Goal: Task Accomplishment & Management: Use online tool/utility

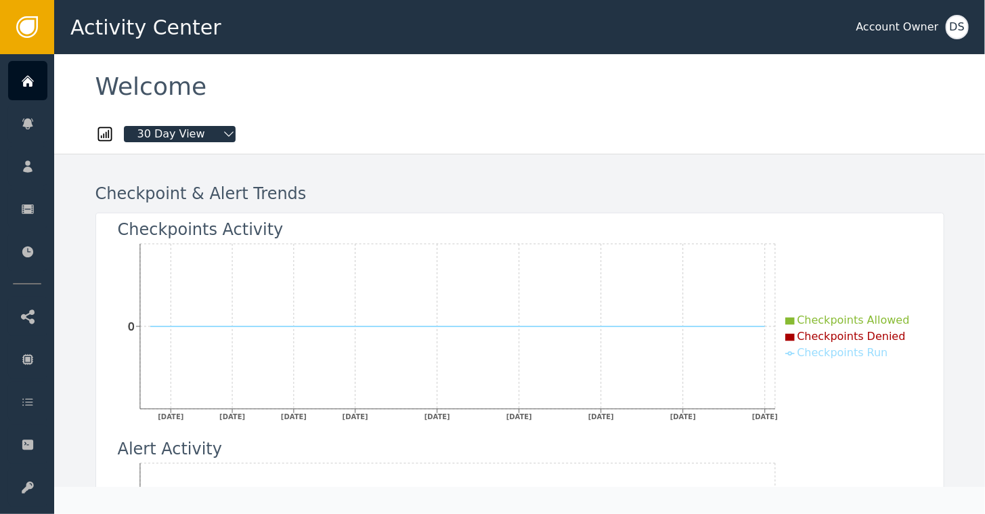
click at [954, 34] on div "DS" at bounding box center [957, 27] width 23 height 24
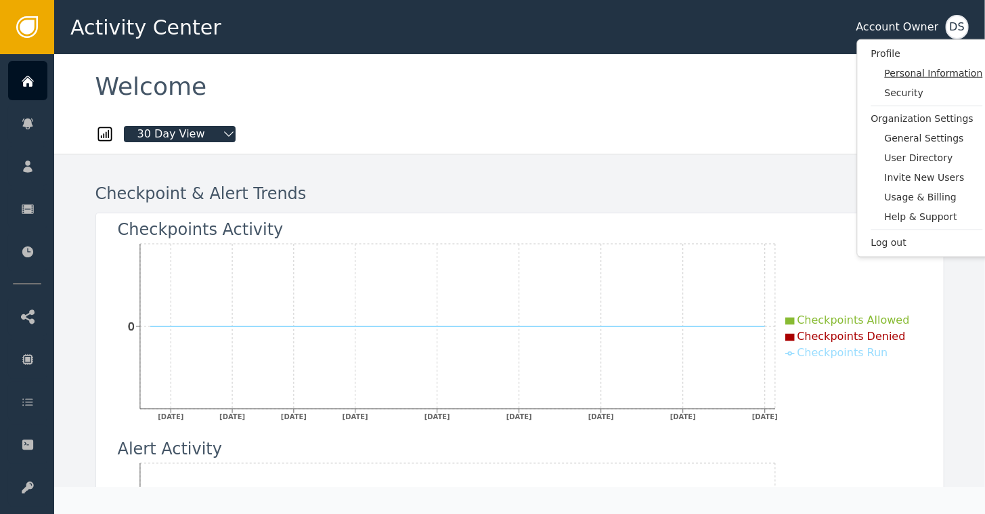
click at [924, 72] on span "Personal Information" at bounding box center [934, 73] width 98 height 14
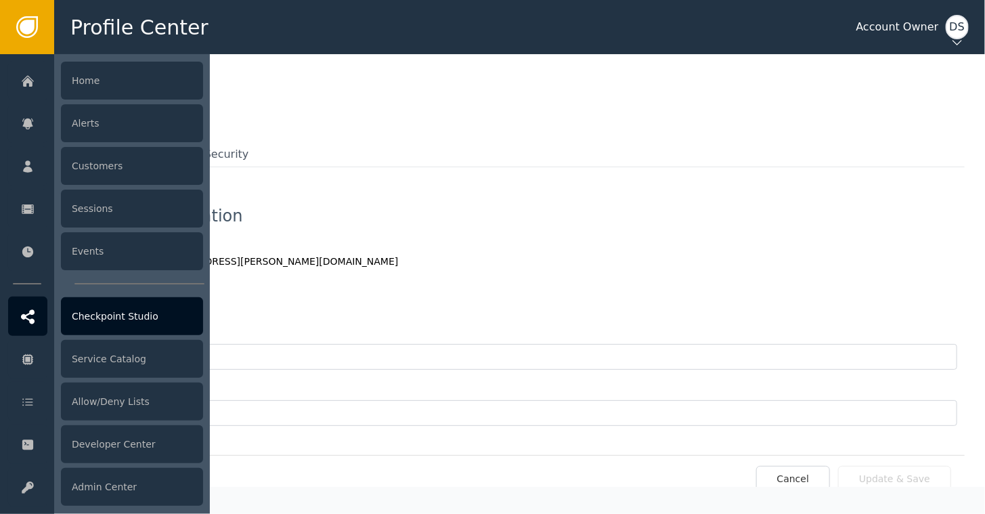
click at [96, 318] on div "Checkpoint Studio" at bounding box center [132, 316] width 142 height 38
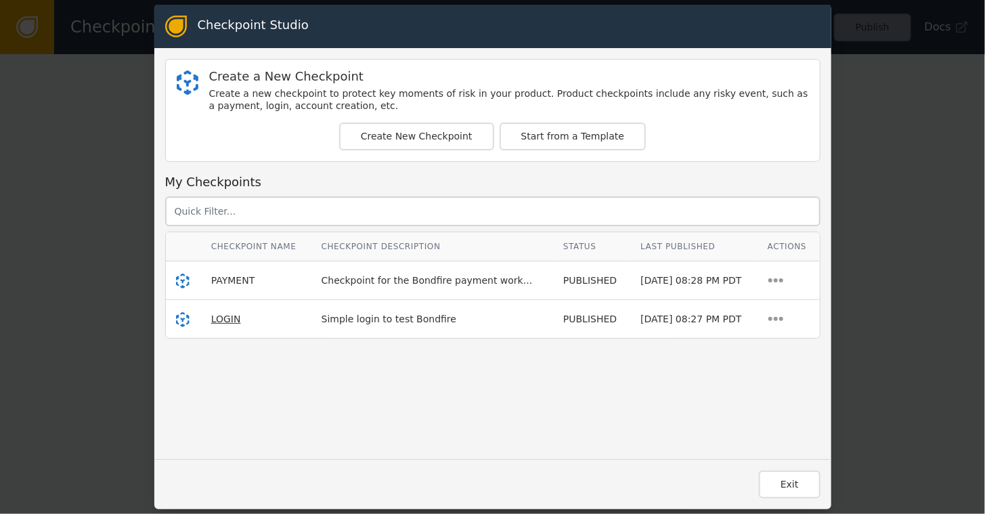
click at [219, 316] on span "LOGIN" at bounding box center [226, 319] width 30 height 11
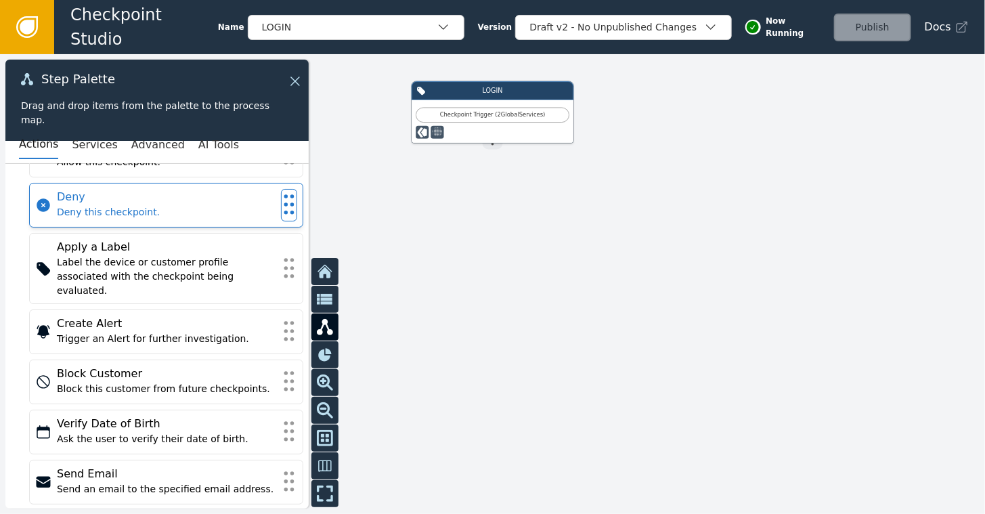
scroll to position [68, 0]
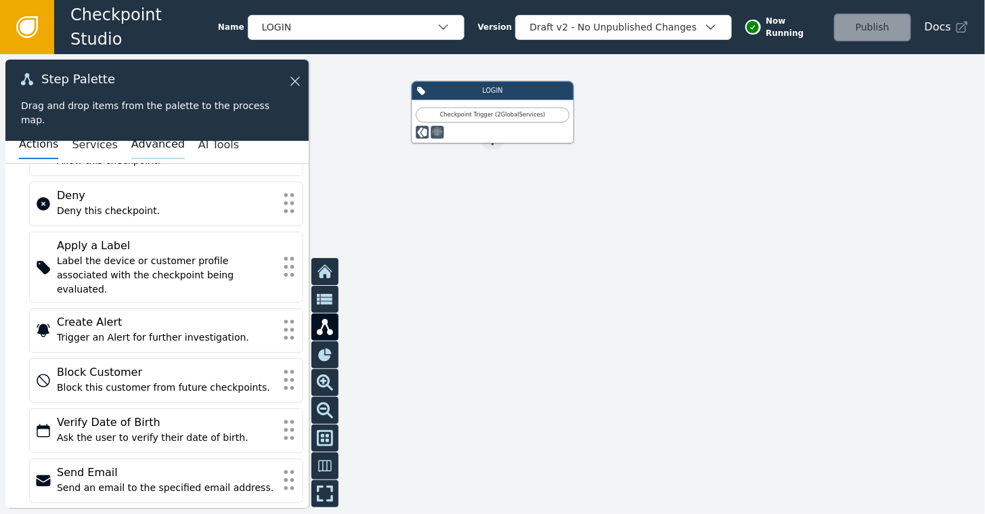
click at [133, 146] on button "Advanced" at bounding box center [158, 145] width 54 height 28
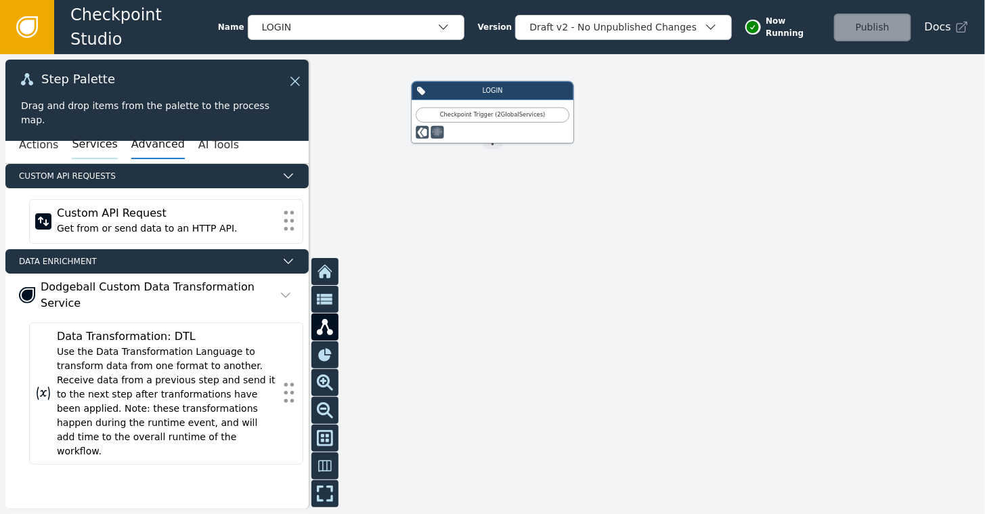
click at [88, 140] on button "Services" at bounding box center [94, 145] width 45 height 28
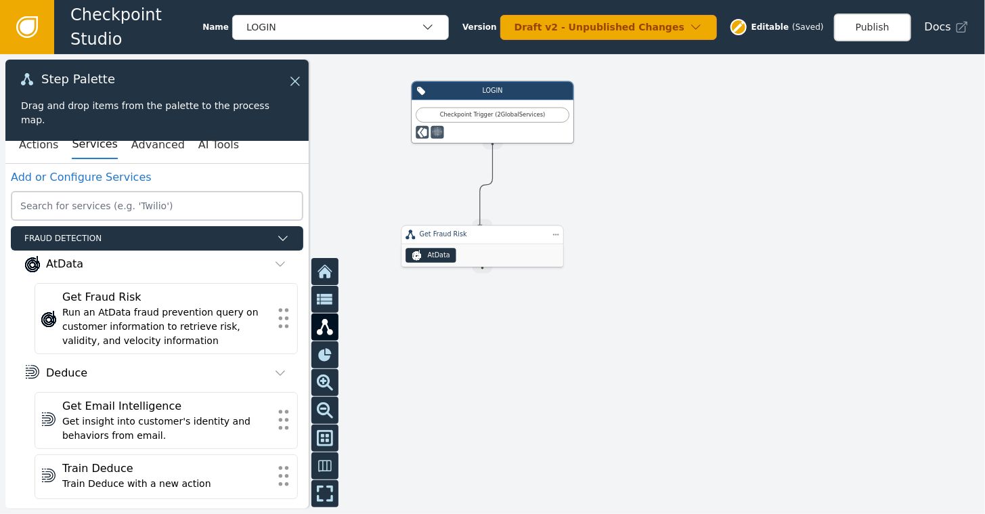
drag, startPoint x: 491, startPoint y: 142, endPoint x: 477, endPoint y: 226, distance: 85.1
click at [493, 226] on div "LOGIN Checkpoint Trigger ( 2 Global Services ) Source Handle for step TRIGGER-L…" at bounding box center [788, 219] width 591 height 276
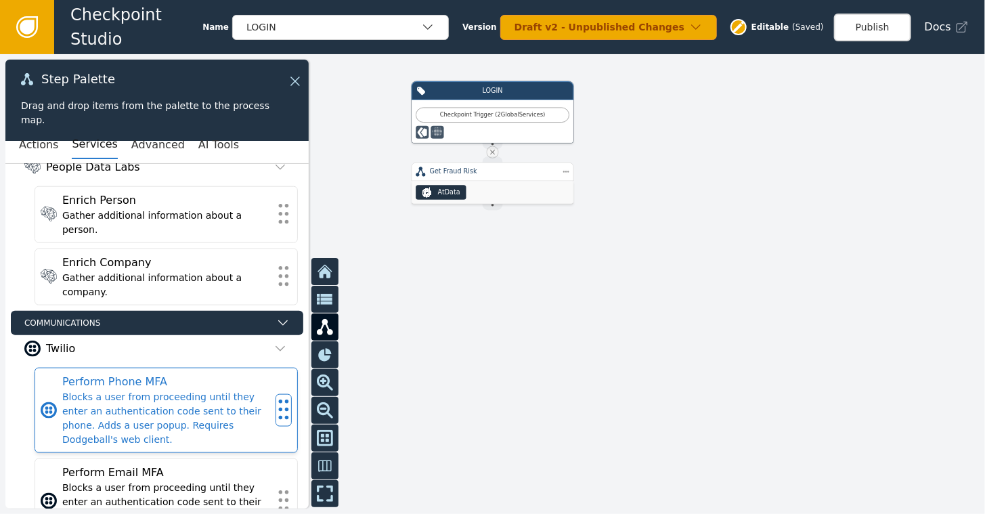
scroll to position [745, 0]
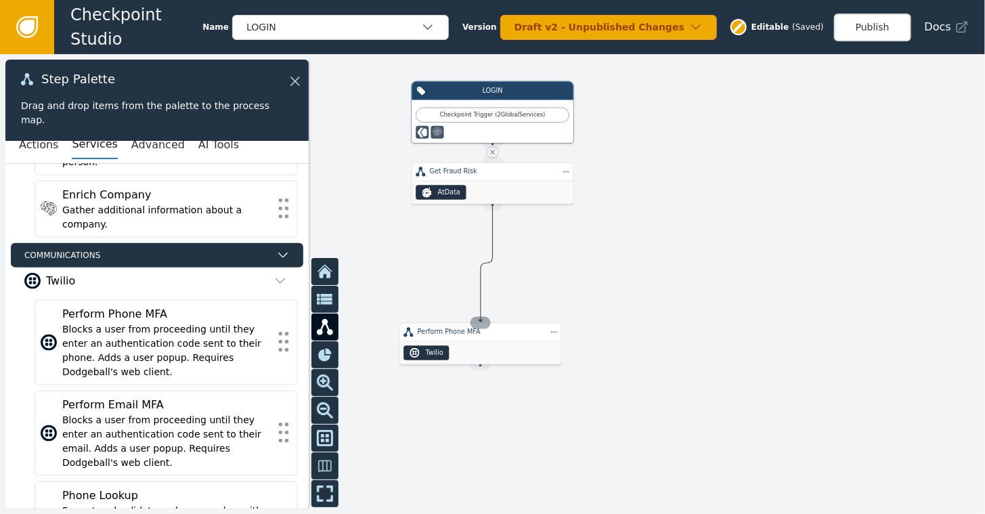
drag, startPoint x: 494, startPoint y: 198, endPoint x: 480, endPoint y: 324, distance: 126.1
click at [493, 324] on div "LOGIN Checkpoint Trigger ( 2 Global Services ) Source Handle for step TRIGGER-L…" at bounding box center [788, 219] width 591 height 276
click at [478, 181] on div "AtData" at bounding box center [493, 192] width 162 height 23
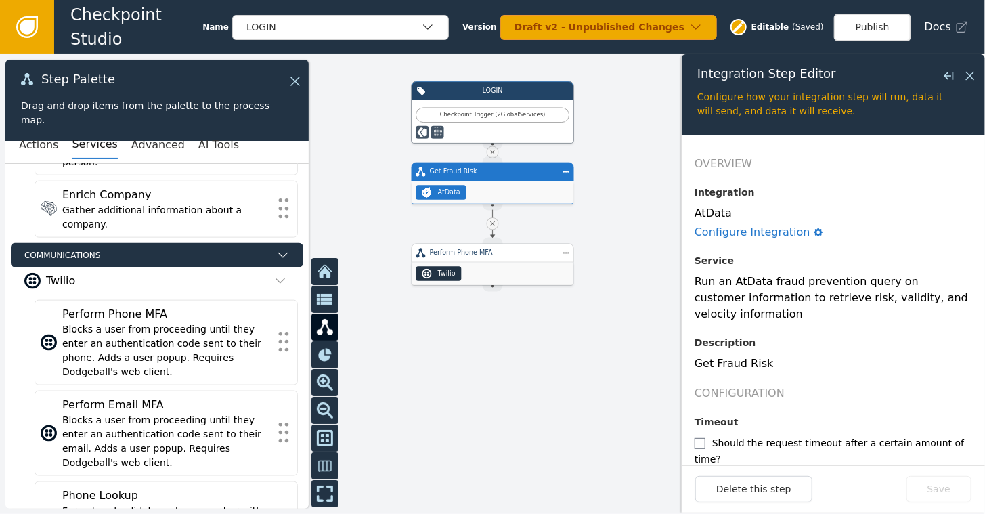
click at [502, 263] on div "Twilio" at bounding box center [493, 273] width 162 height 23
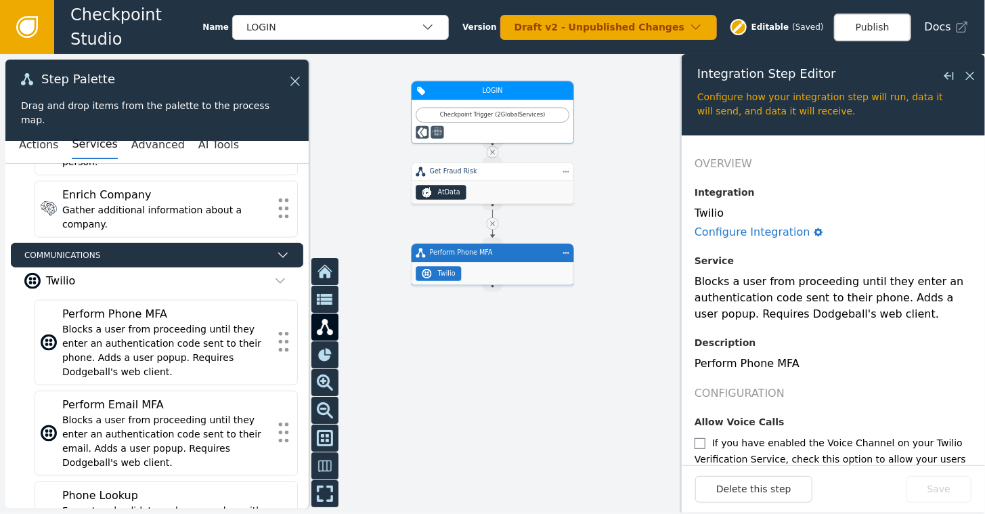
click at [499, 95] on div "LOGIN" at bounding box center [493, 90] width 162 height 19
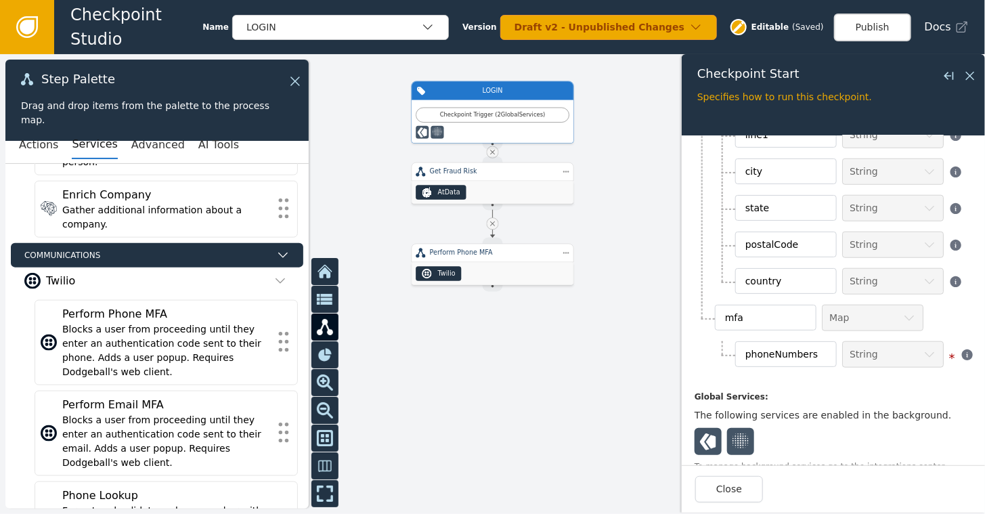
scroll to position [607, 0]
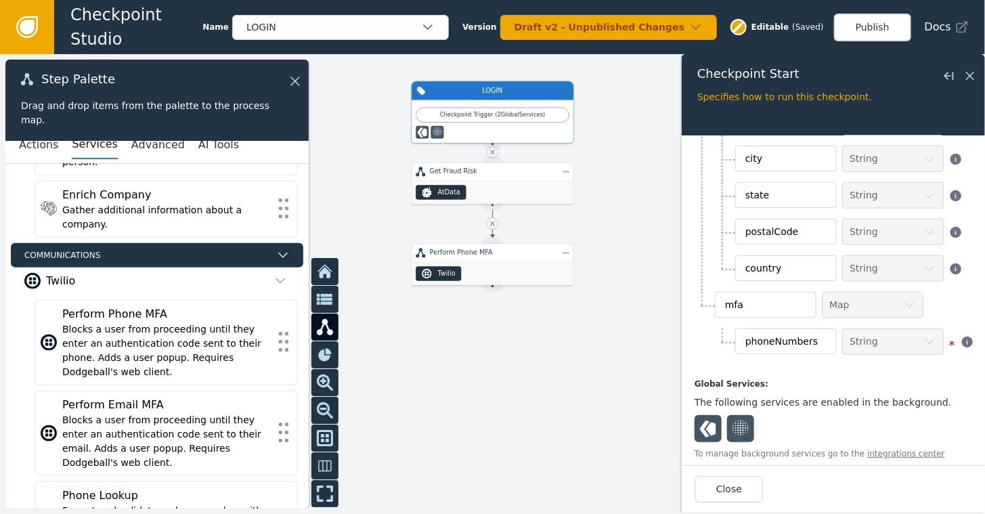
click at [26, 24] on icon at bounding box center [27, 27] width 15 height 15
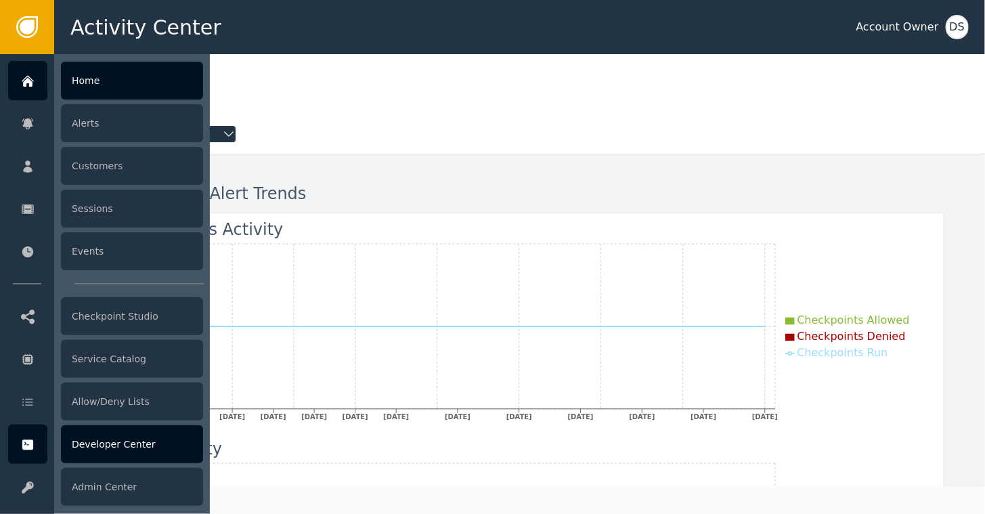
click at [108, 442] on div "Developer Center" at bounding box center [132, 444] width 142 height 38
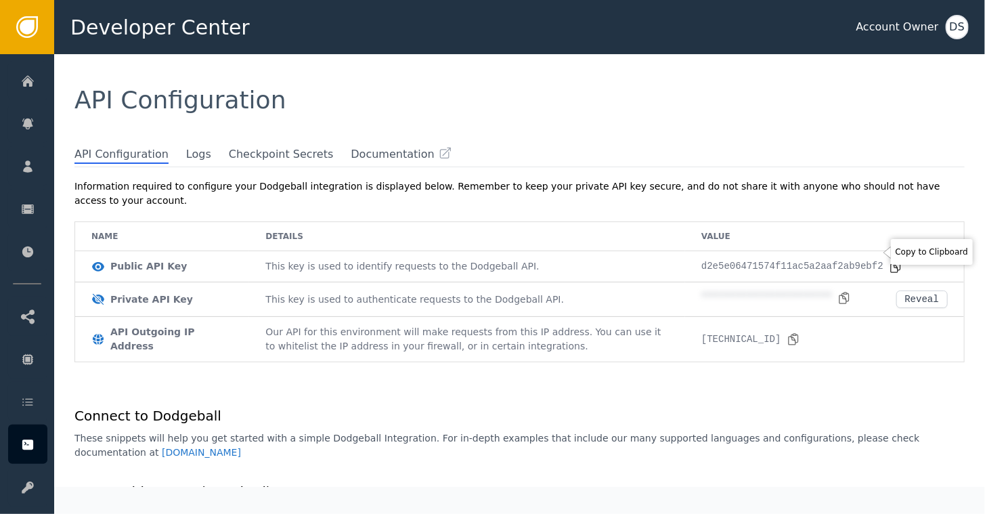
click at [891, 261] on icon at bounding box center [895, 266] width 9 height 11
click at [913, 294] on div "Reveal" at bounding box center [922, 299] width 34 height 11
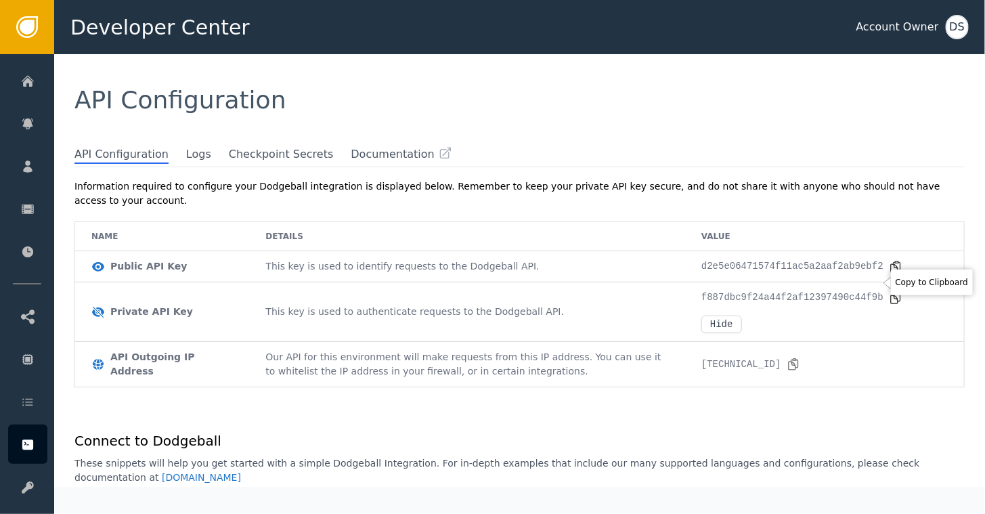
click at [889, 291] on icon at bounding box center [896, 298] width 14 height 14
click at [186, 157] on span "Logs" at bounding box center [198, 155] width 25 height 18
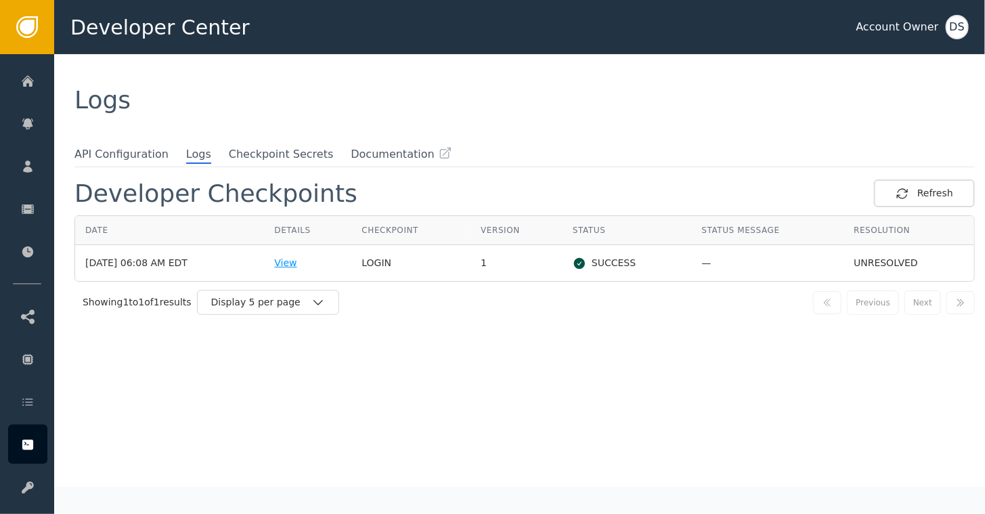
click at [301, 265] on div "View" at bounding box center [307, 263] width 67 height 14
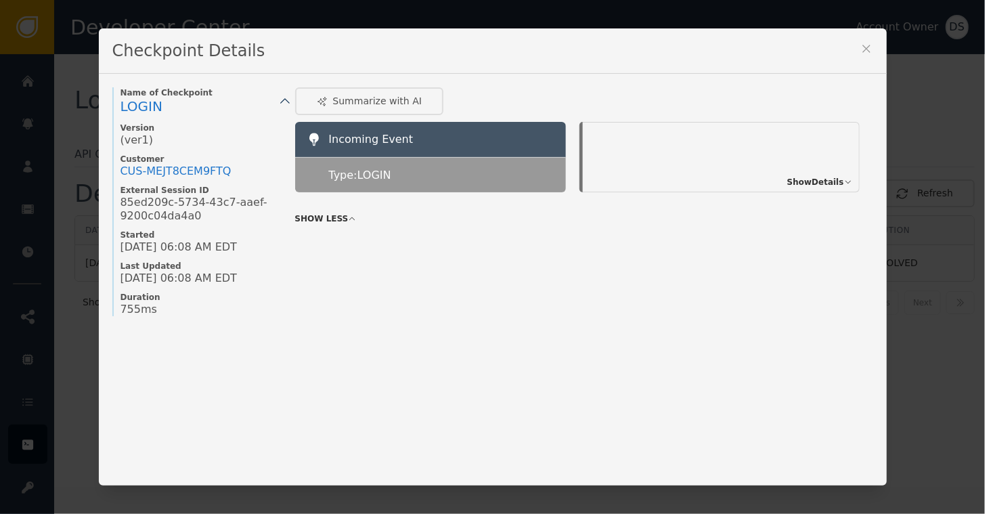
click at [863, 48] on icon at bounding box center [866, 48] width 7 height 7
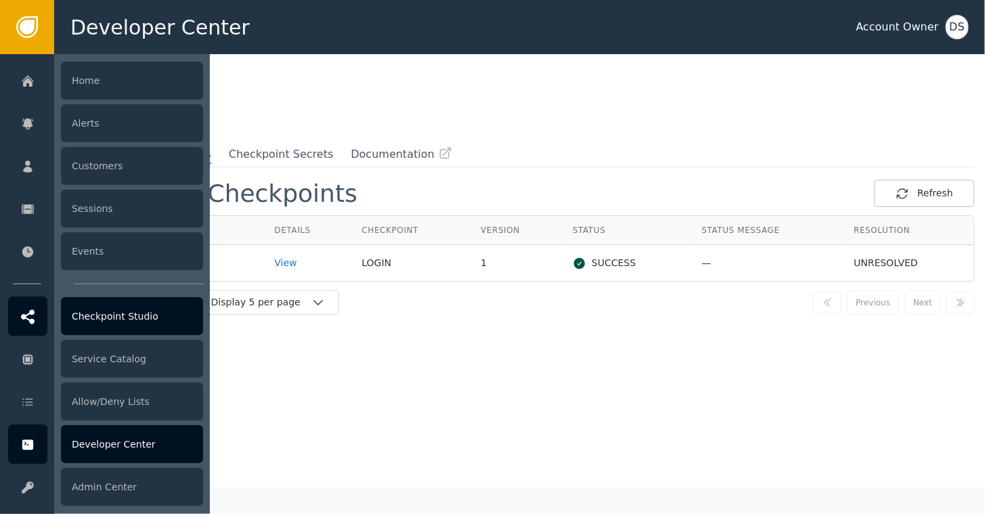
click at [108, 324] on div "Checkpoint Studio" at bounding box center [132, 316] width 142 height 38
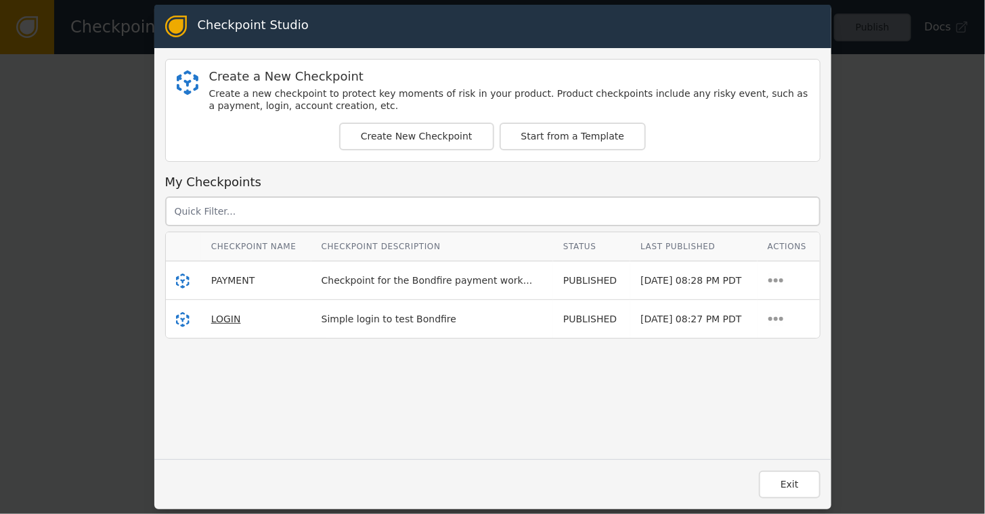
click at [223, 317] on span "LOGIN" at bounding box center [226, 319] width 30 height 11
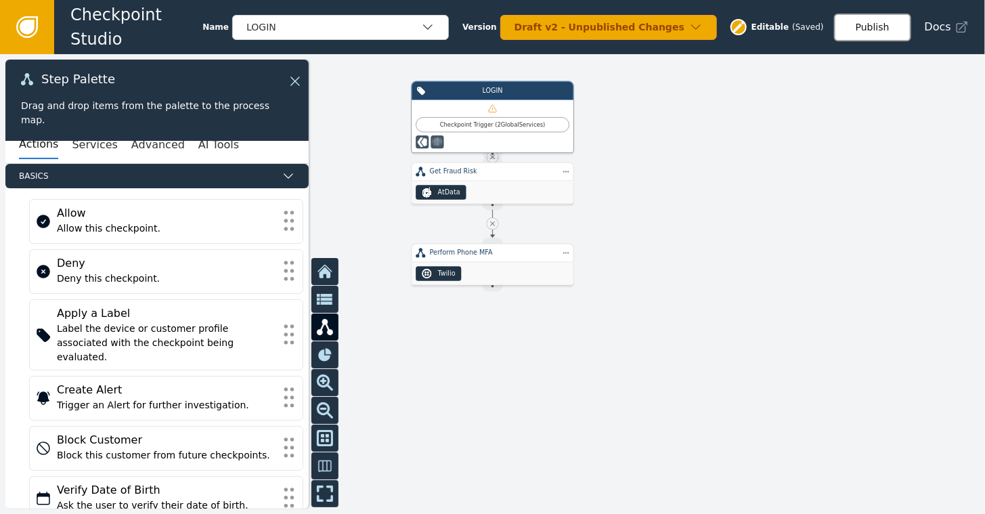
click at [884, 27] on button "Publish" at bounding box center [872, 28] width 77 height 28
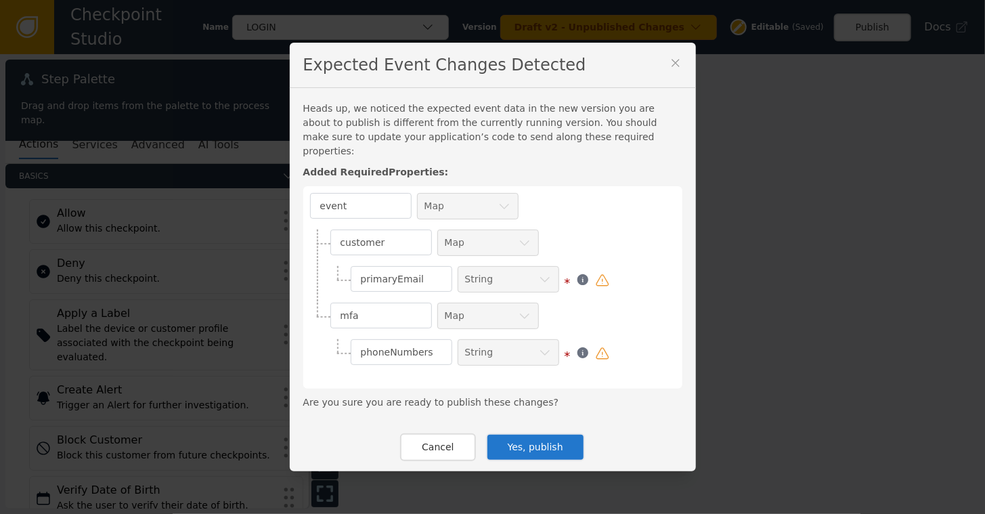
click at [530, 442] on button "Yes, publish" at bounding box center [535, 447] width 99 height 28
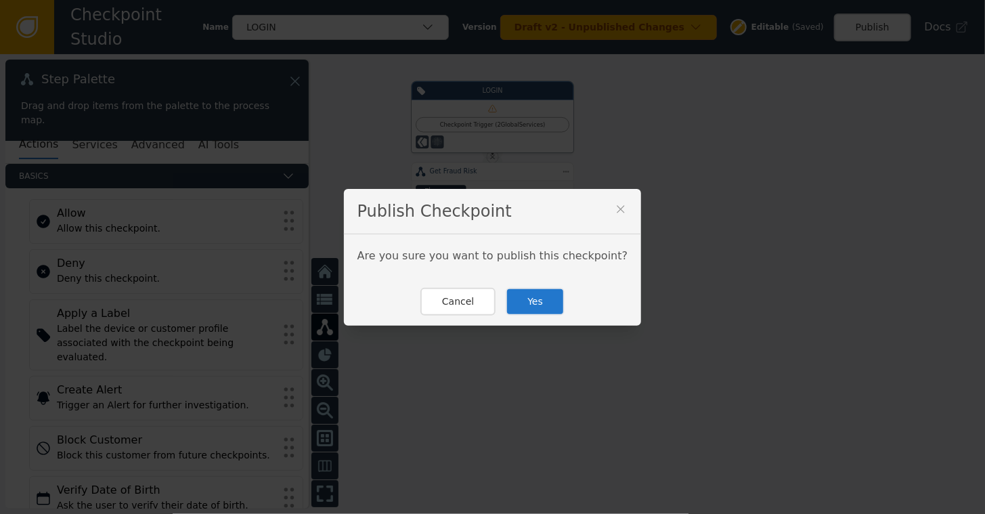
click at [534, 296] on button "Yes" at bounding box center [535, 302] width 59 height 28
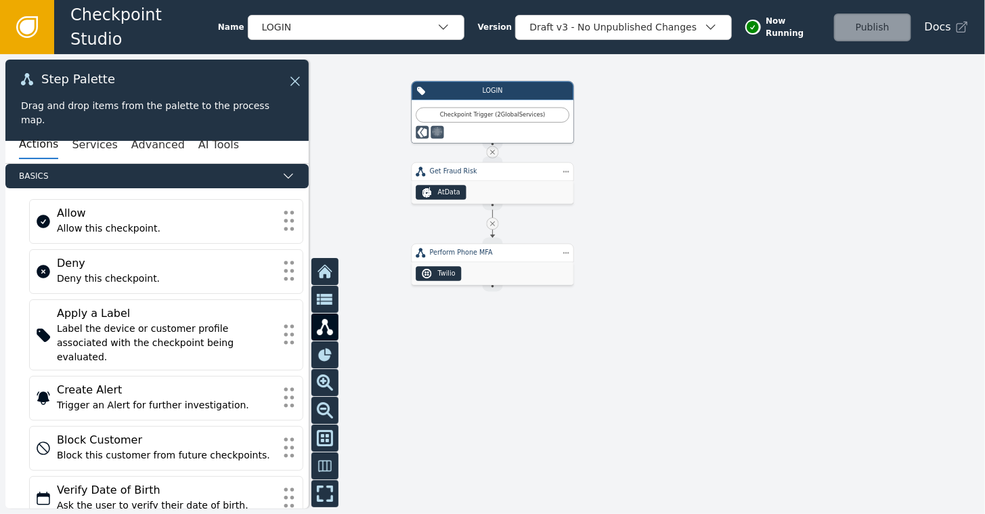
click at [28, 24] on icon at bounding box center [27, 27] width 15 height 15
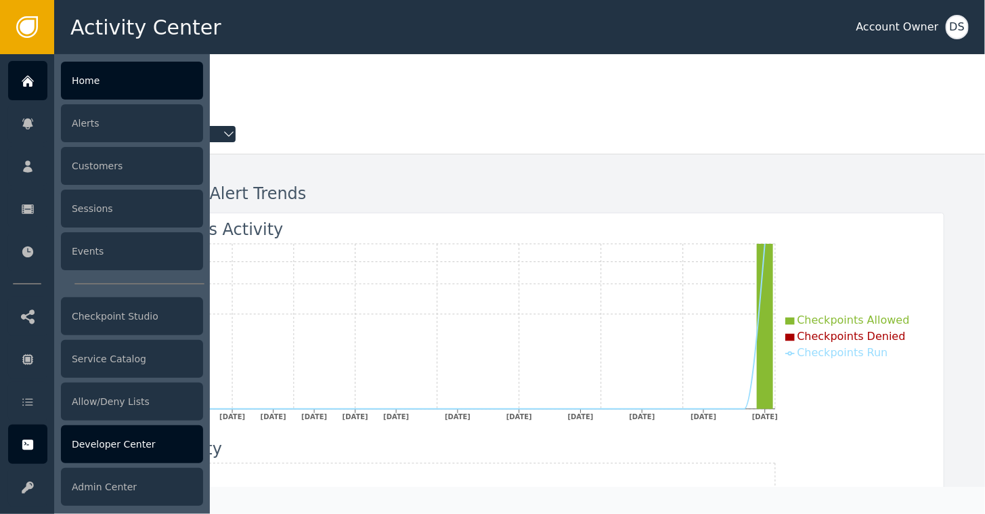
click at [81, 437] on div "Developer Center" at bounding box center [132, 444] width 142 height 38
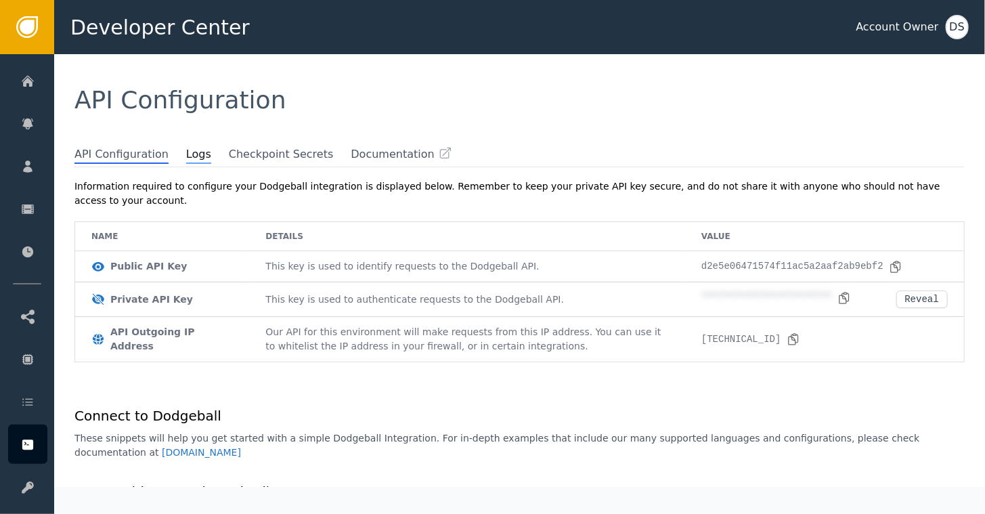
click at [187, 158] on span "Logs" at bounding box center [198, 155] width 25 height 18
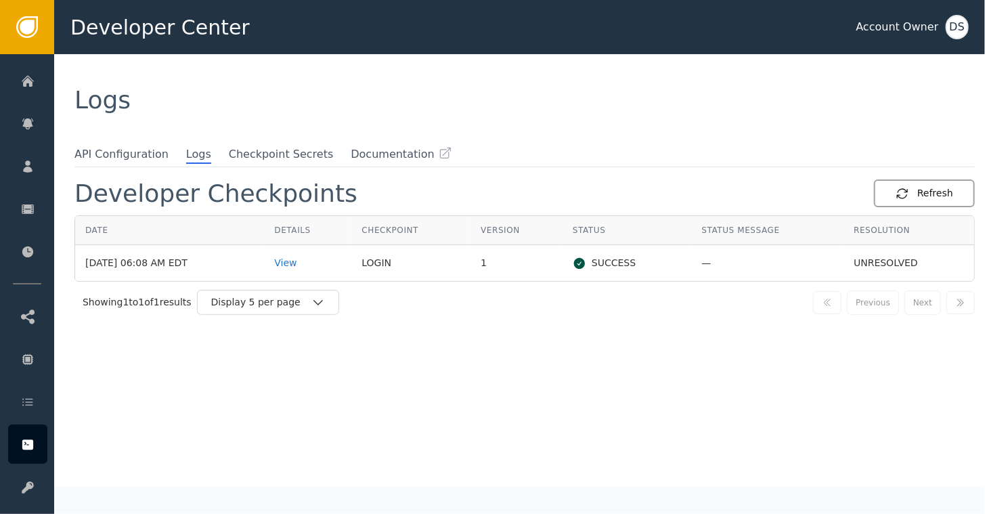
click at [922, 202] on button "Refresh" at bounding box center [924, 193] width 101 height 28
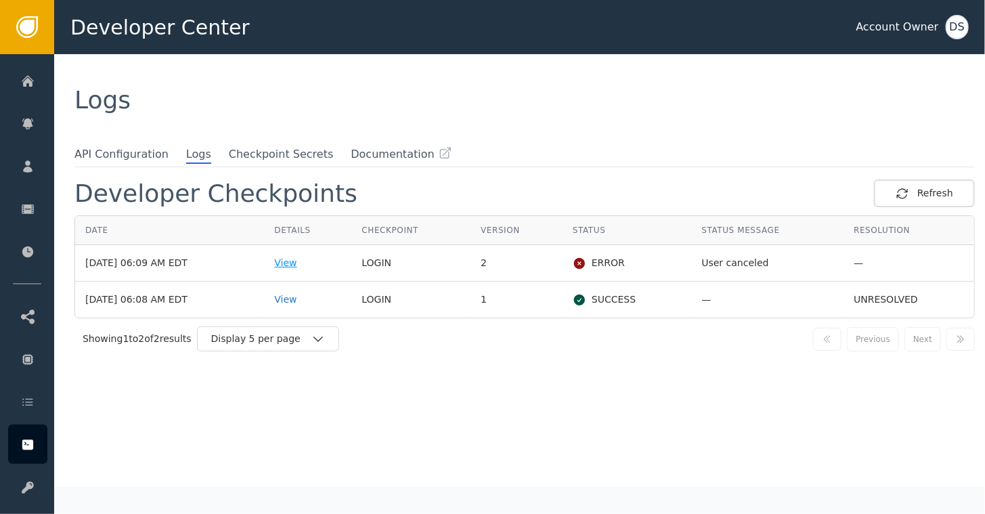
click at [309, 262] on div "View" at bounding box center [307, 263] width 67 height 14
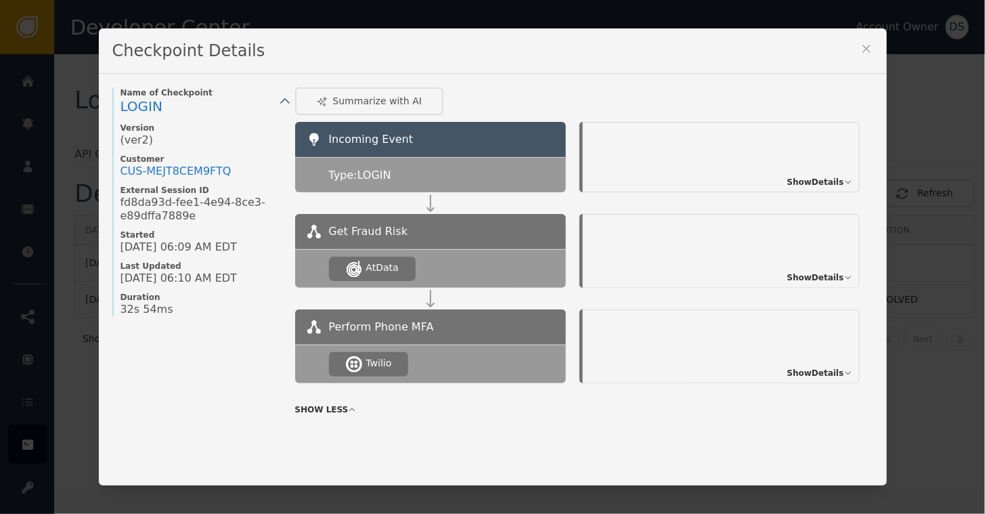
click at [814, 179] on span "Show Details" at bounding box center [816, 182] width 57 height 12
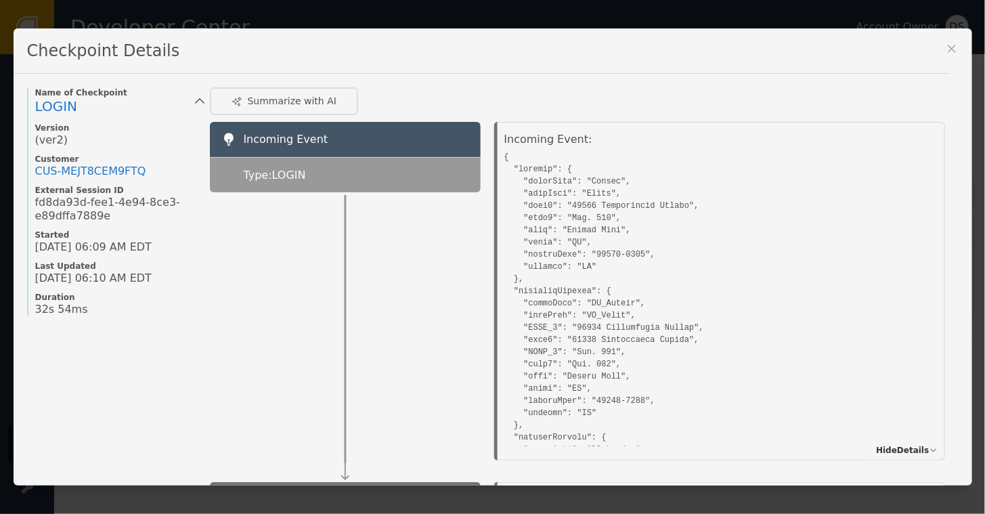
click at [954, 46] on icon at bounding box center [951, 48] width 7 height 7
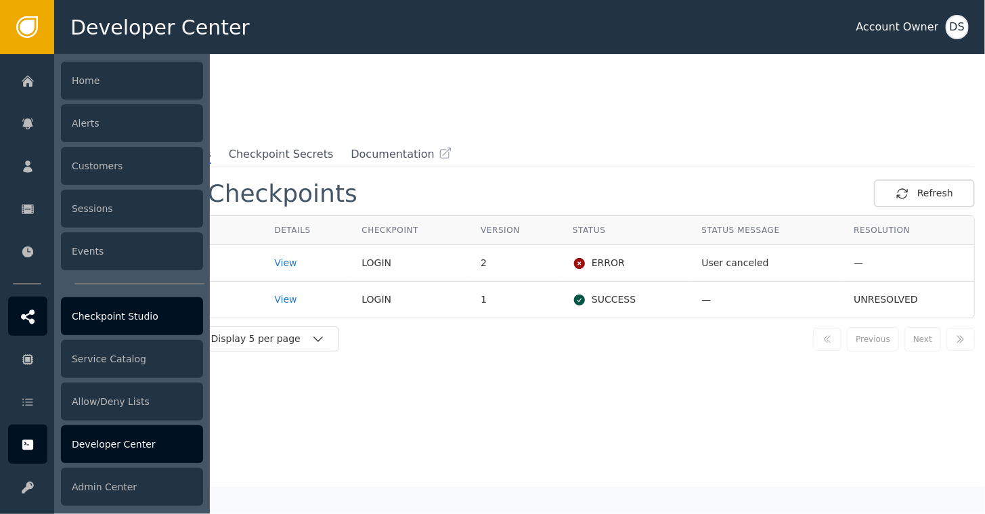
click at [18, 319] on div at bounding box center [27, 316] width 39 height 39
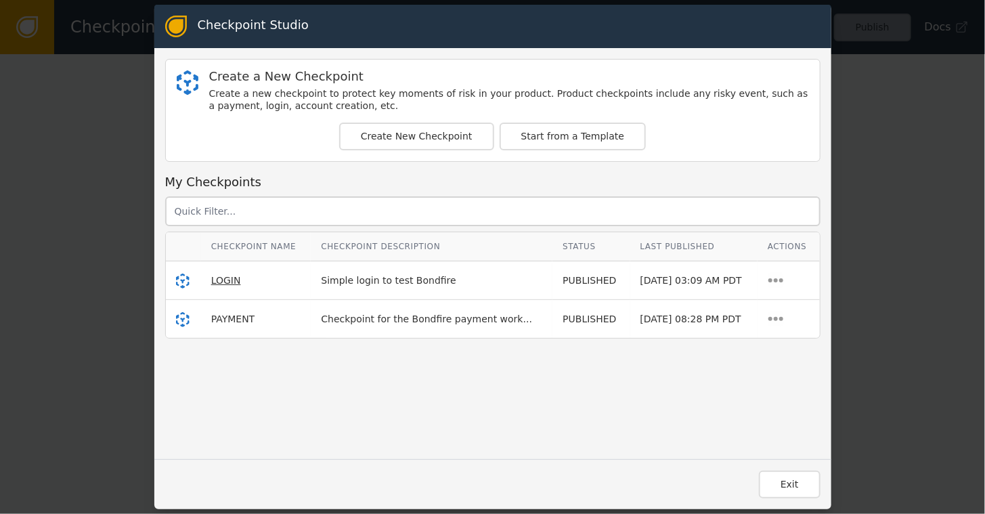
click at [217, 277] on span "LOGIN" at bounding box center [226, 280] width 30 height 11
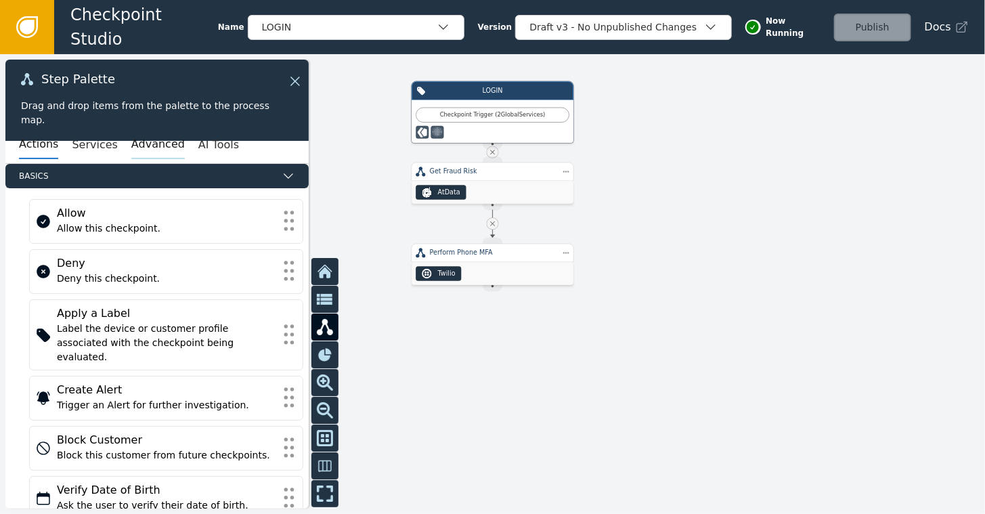
click at [142, 147] on button "Advanced" at bounding box center [158, 145] width 54 height 28
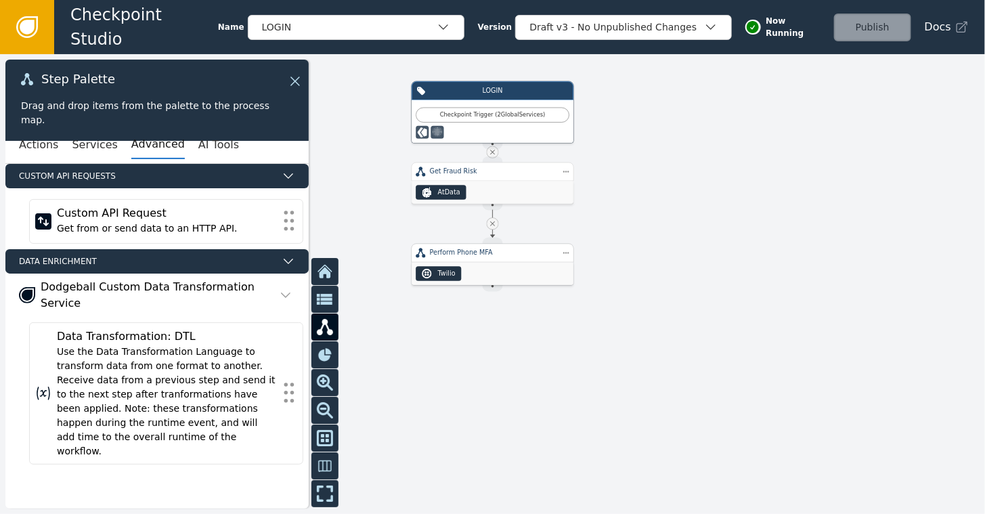
click at [511, 264] on div "Twilio" at bounding box center [493, 273] width 162 height 23
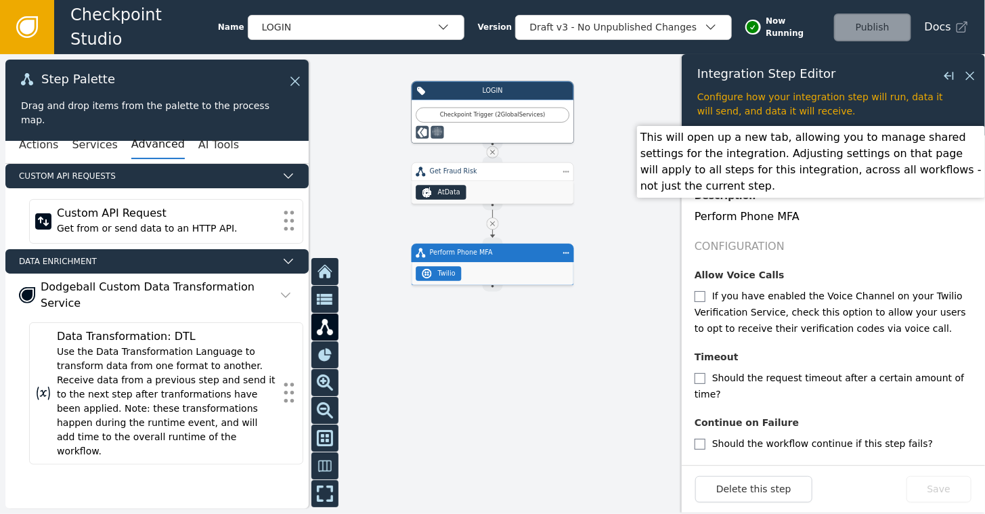
scroll to position [173, 0]
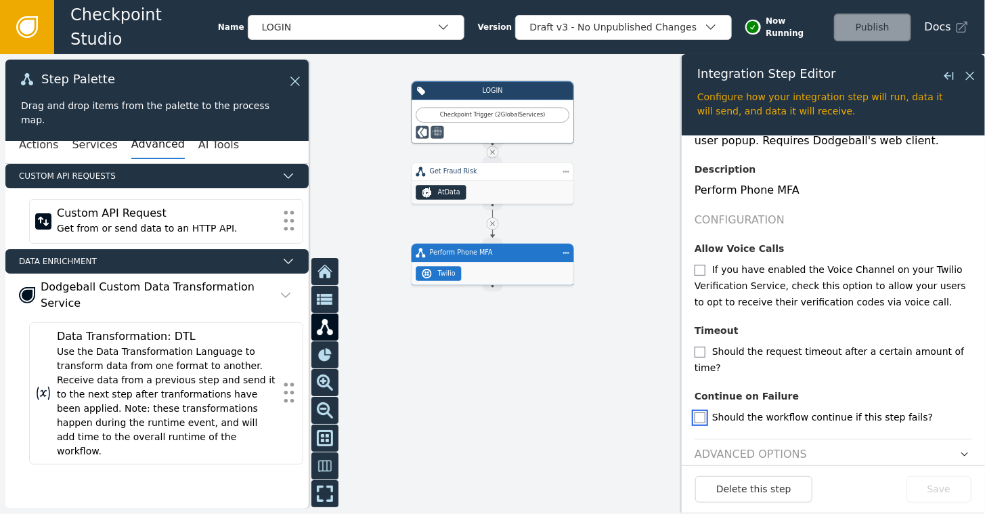
click at [702, 412] on input "checkbox" at bounding box center [700, 417] width 11 height 11
checkbox input "true"
click at [937, 488] on button "Save" at bounding box center [939, 489] width 65 height 26
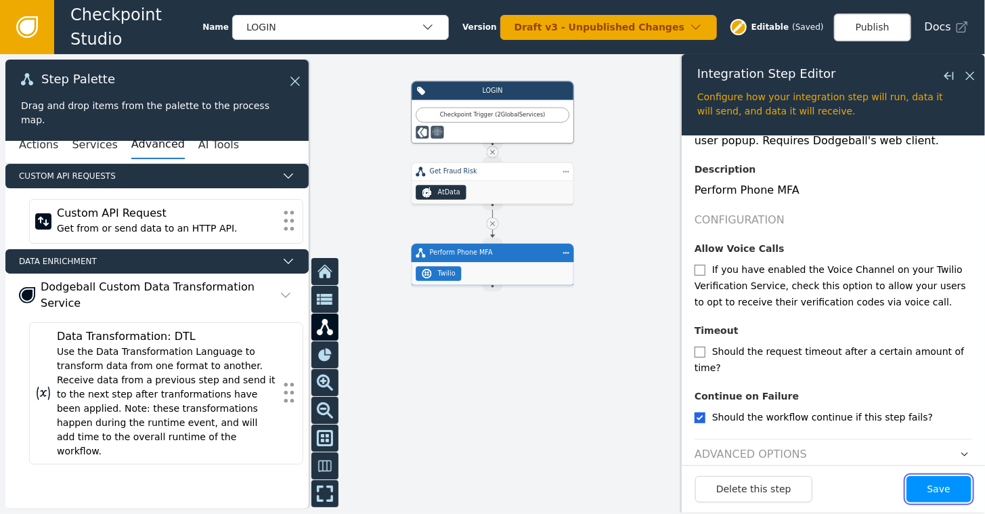
click at [930, 490] on button "Save" at bounding box center [939, 489] width 65 height 26
click at [882, 24] on button "Publish" at bounding box center [872, 28] width 77 height 28
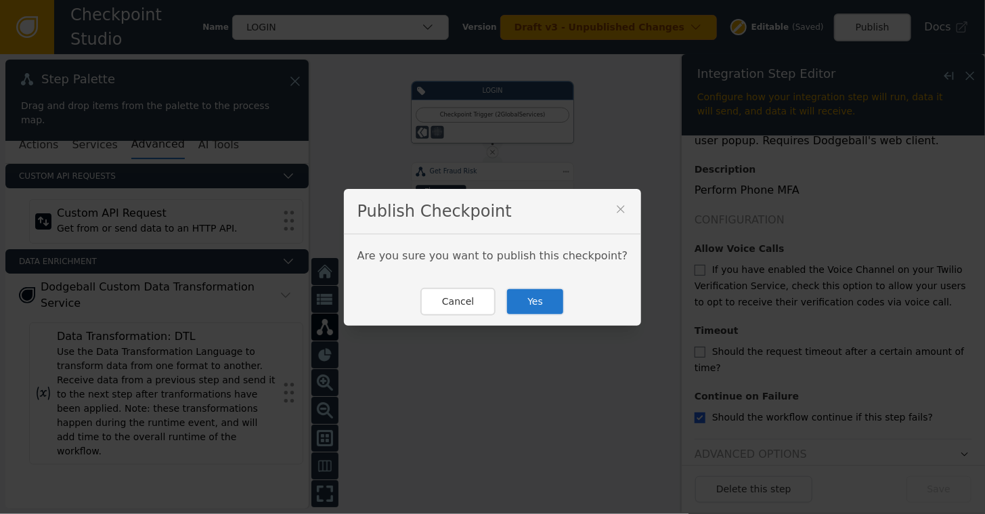
click at [536, 299] on button "Yes" at bounding box center [535, 302] width 59 height 28
